Goal: Check status: Check status

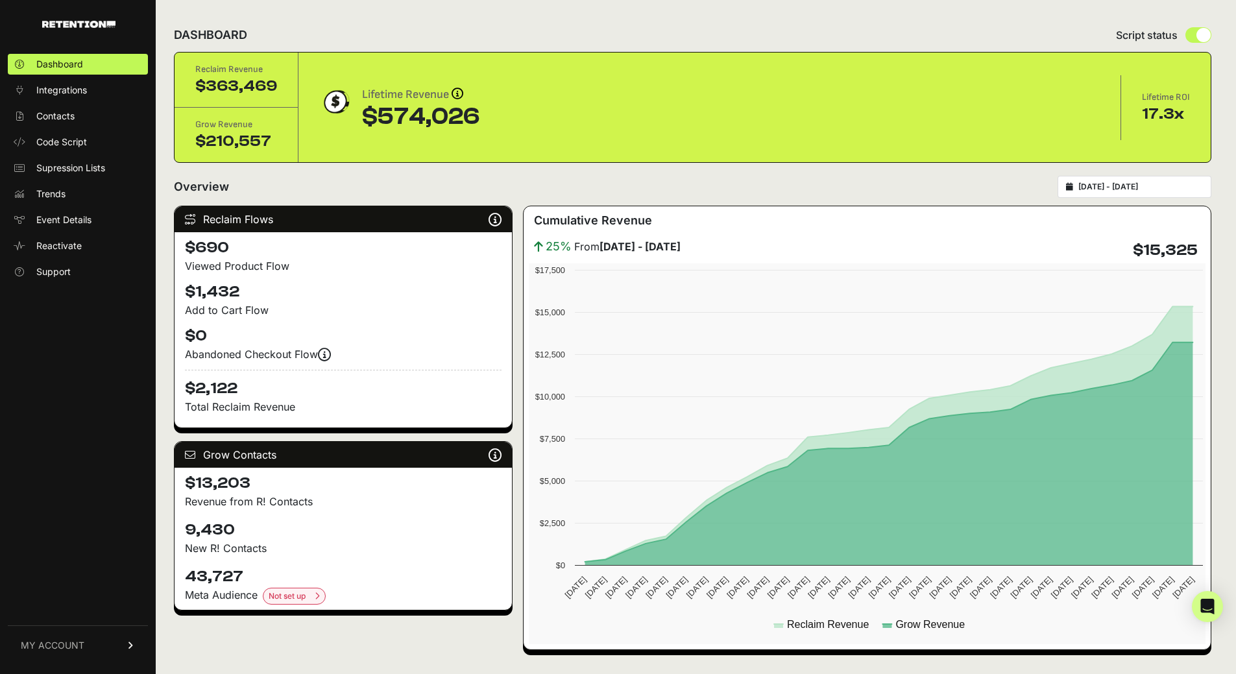
click at [1139, 186] on input "[DATE] - [DATE]" at bounding box center [1140, 187] width 125 height 10
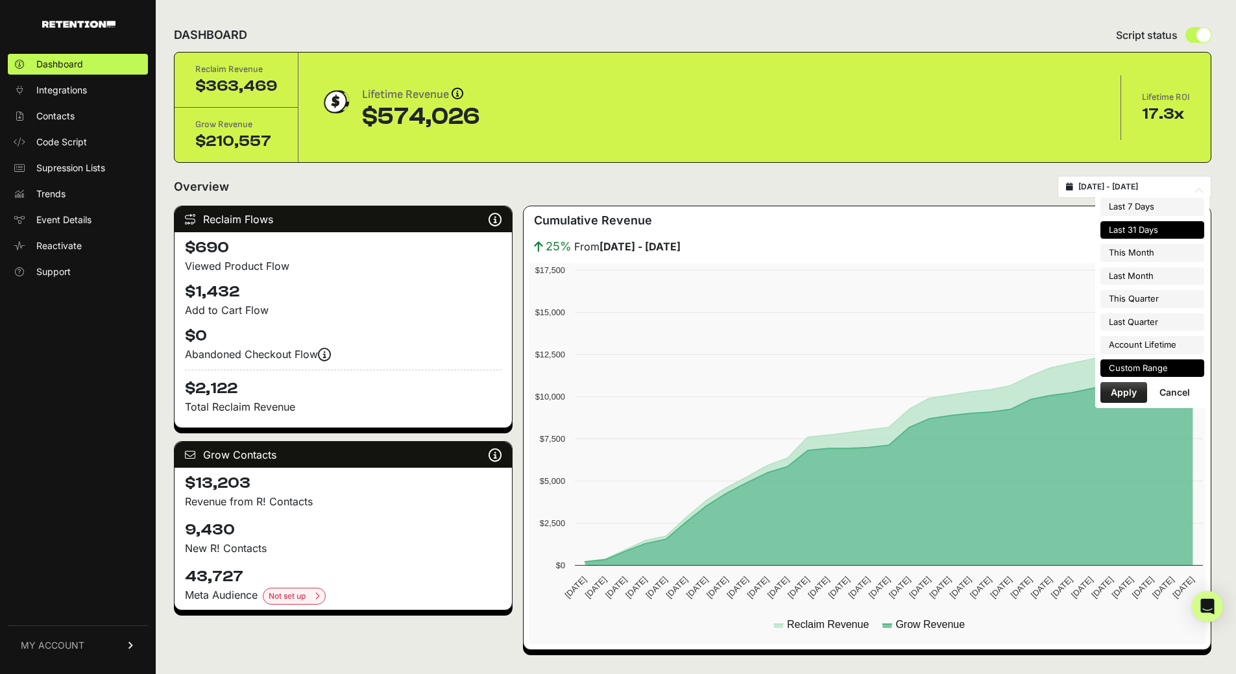
click at [1152, 366] on li "Custom Range" at bounding box center [1152, 368] width 104 height 18
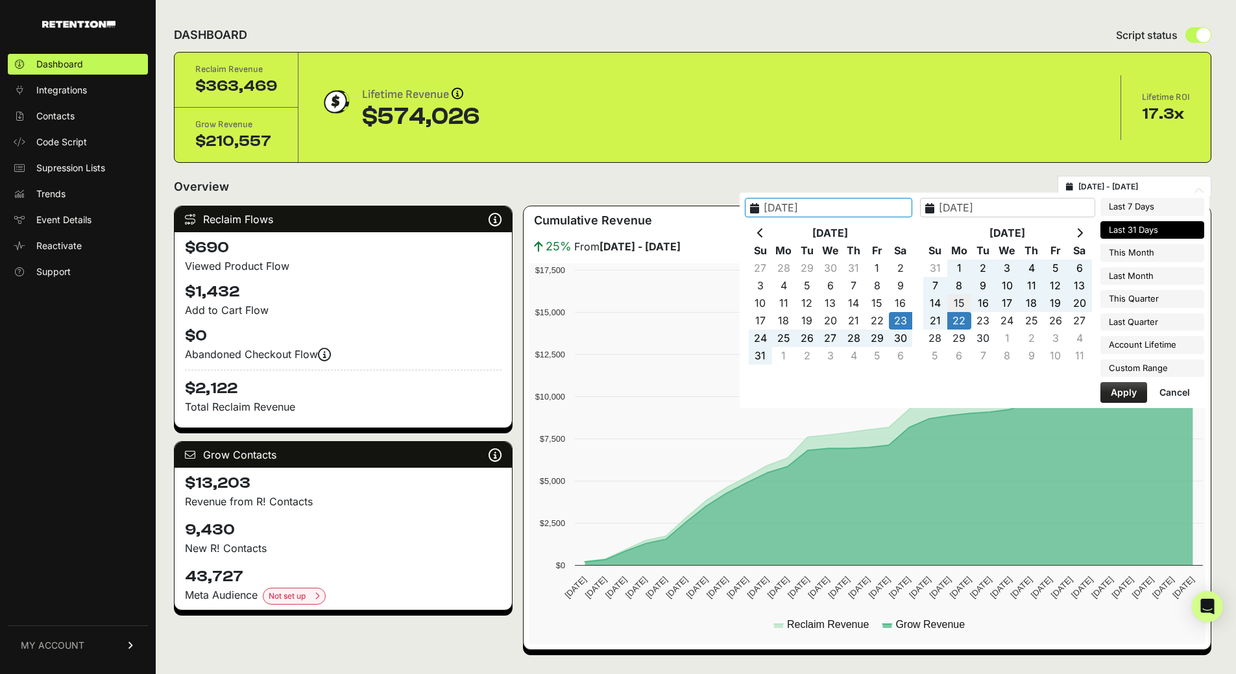
type input "[DATE]"
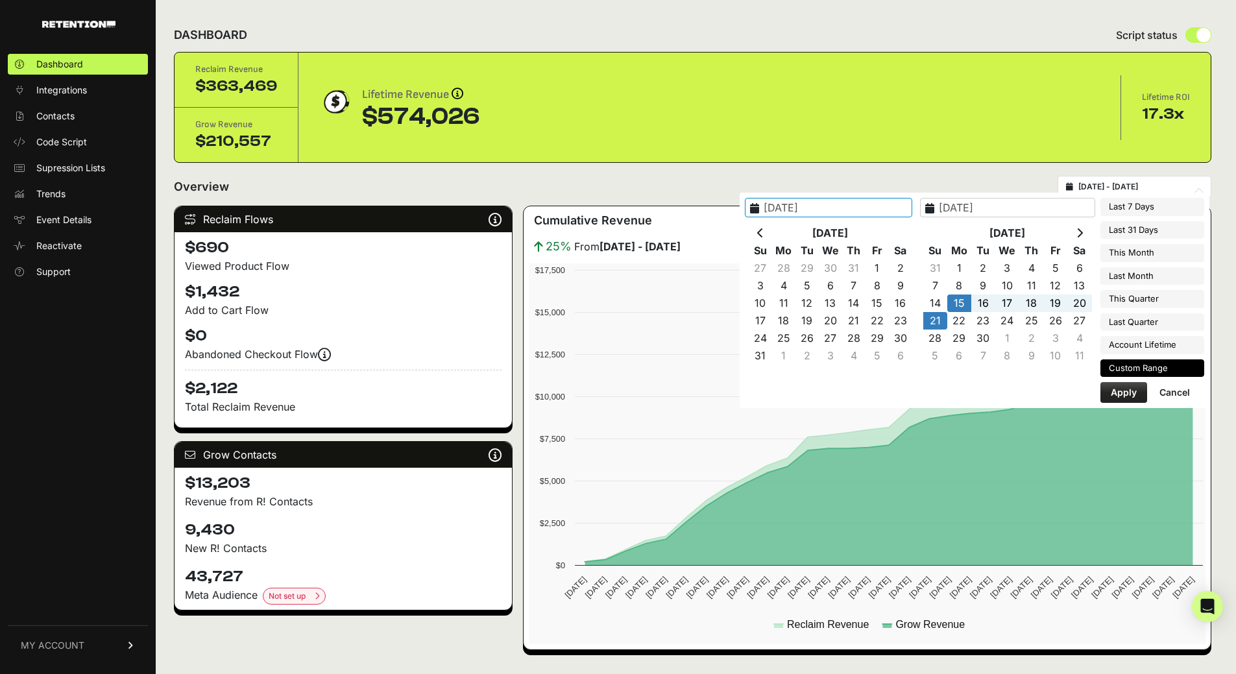
type input "[DATE]"
click at [1126, 391] on button "Apply" at bounding box center [1123, 392] width 47 height 21
type input "[DATE] - [DATE]"
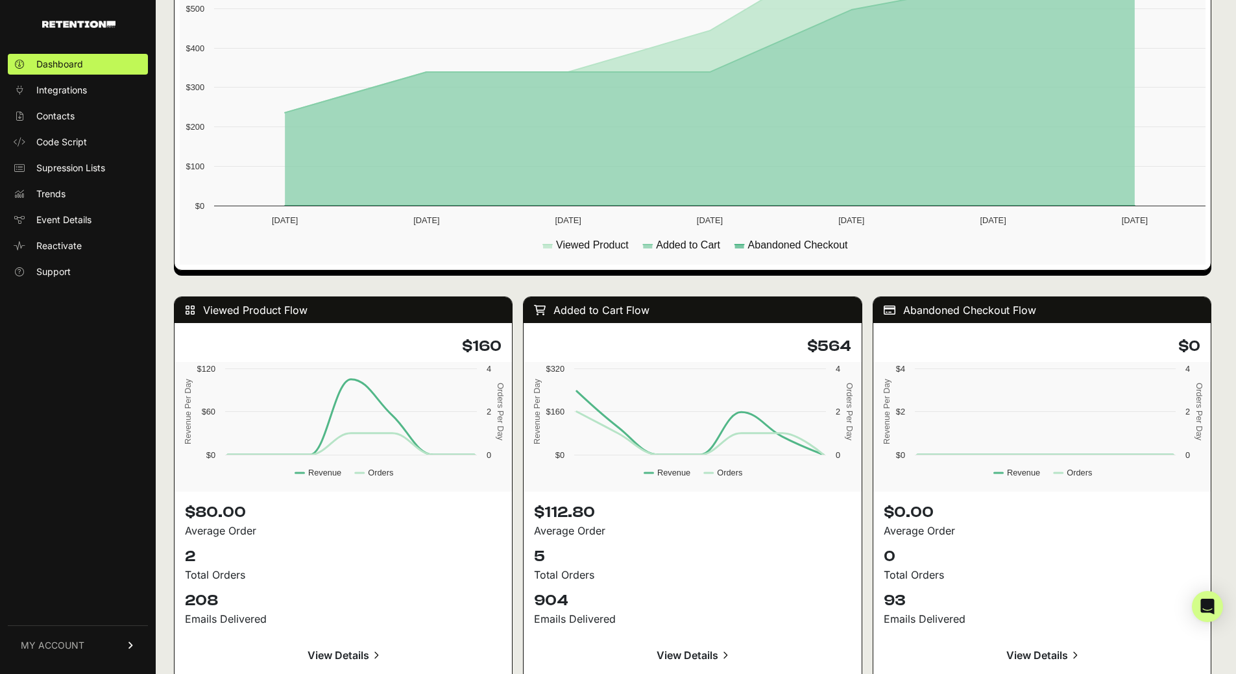
scroll to position [973, 0]
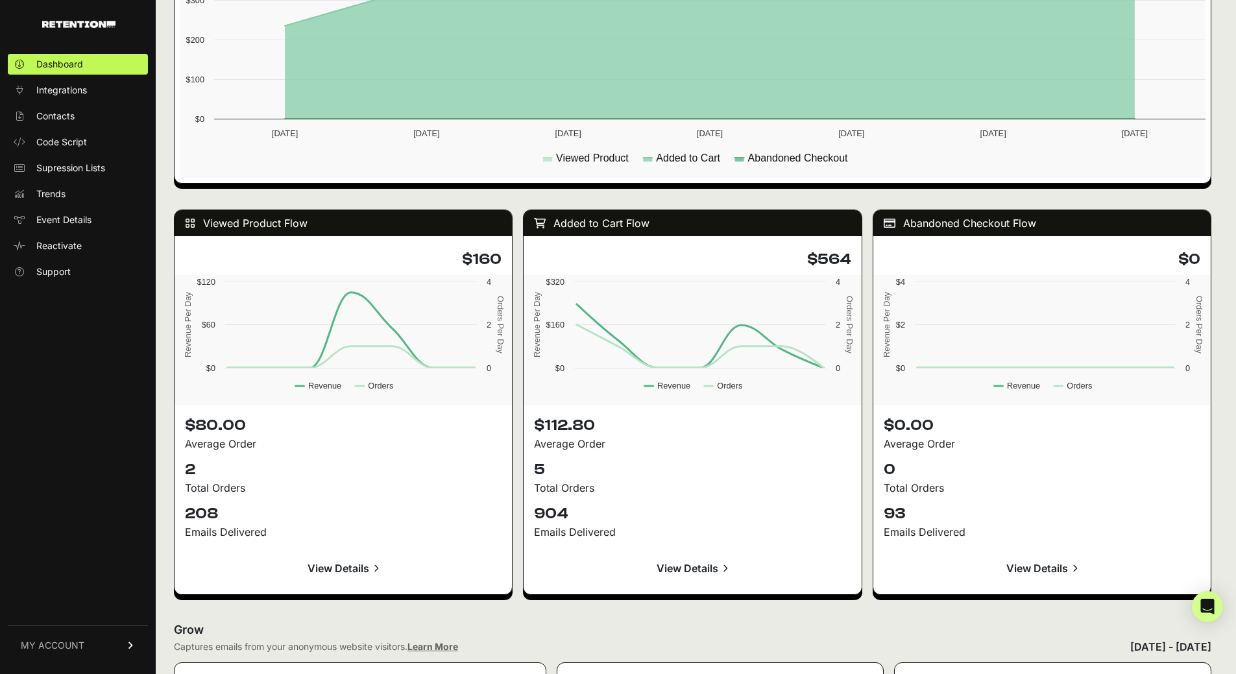
drag, startPoint x: 823, startPoint y: 255, endPoint x: 853, endPoint y: 258, distance: 30.0
click at [850, 258] on h4 "$564" at bounding box center [692, 259] width 317 height 21
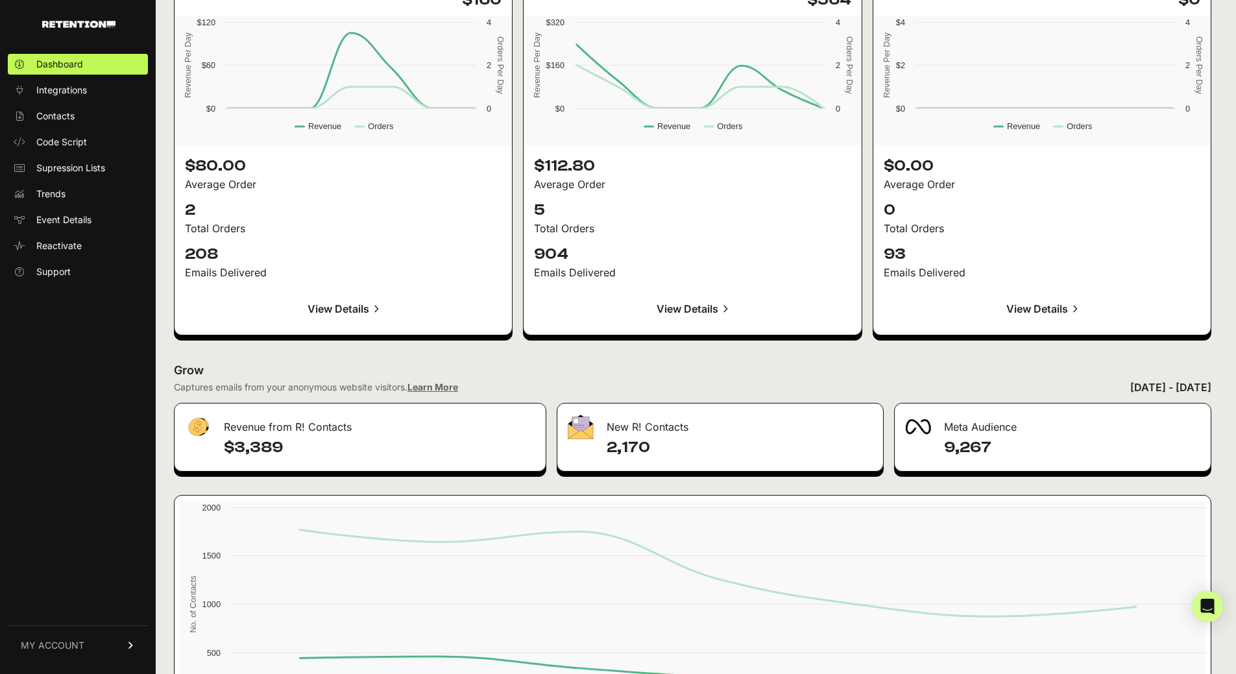
scroll to position [1297, 0]
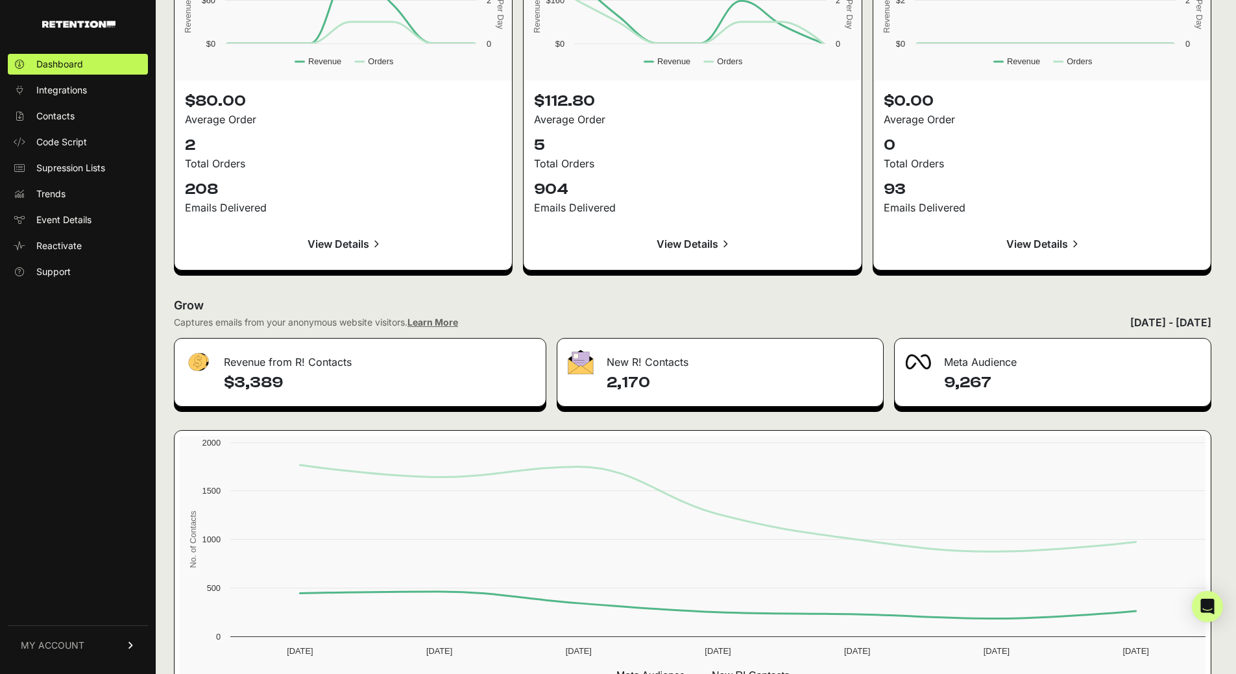
drag, startPoint x: 612, startPoint y: 379, endPoint x: 669, endPoint y: 382, distance: 57.2
click at [669, 382] on h4 "2,170" at bounding box center [739, 382] width 265 height 21
copy h4 "2,170"
